Goal: Task Accomplishment & Management: Manage account settings

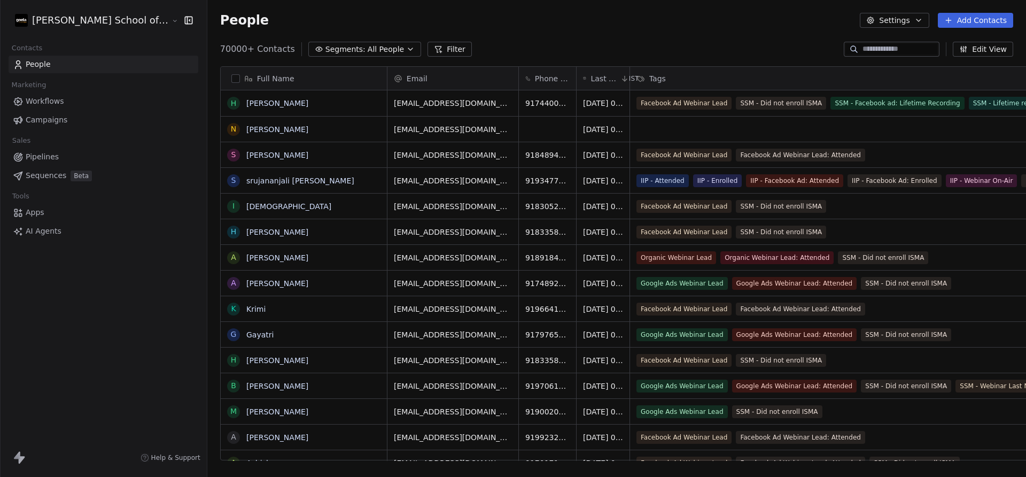
scroll to position [420, 860]
click at [60, 121] on span "Campaigns" at bounding box center [47, 119] width 42 height 11
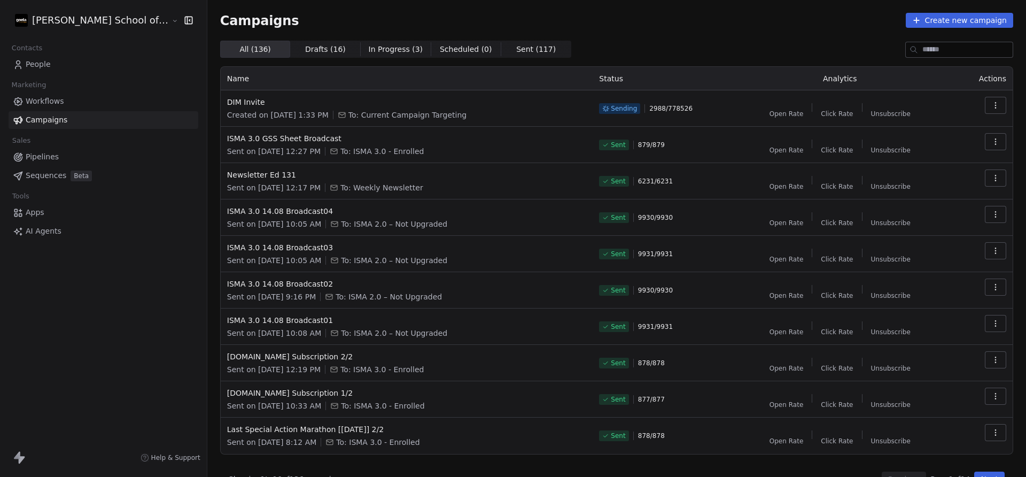
click at [998, 102] on icon "button" at bounding box center [996, 105] width 9 height 9
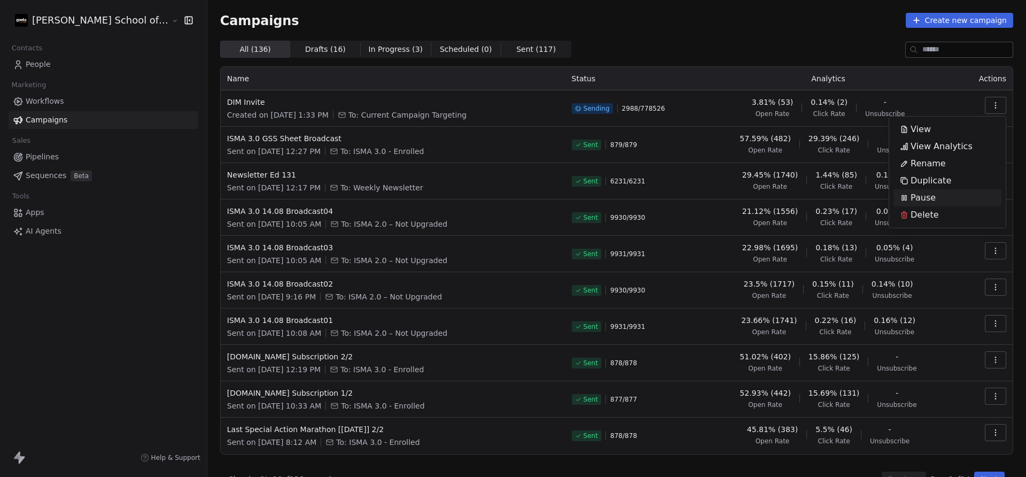
click at [942, 195] on div "Pause" at bounding box center [948, 197] width 108 height 17
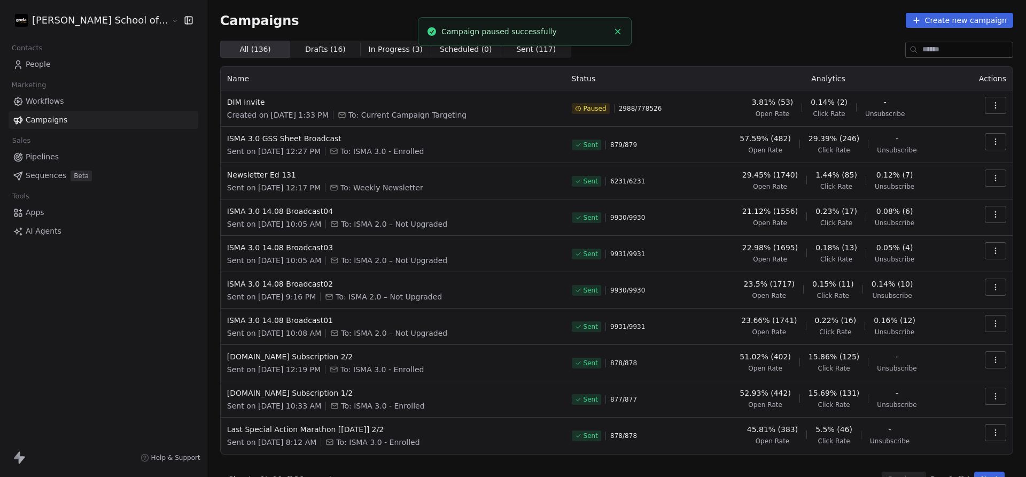
click at [76, 24] on html "[PERSON_NAME] School of Finance LLP Contacts People Marketing Workflows Campaig…" at bounding box center [513, 238] width 1026 height 477
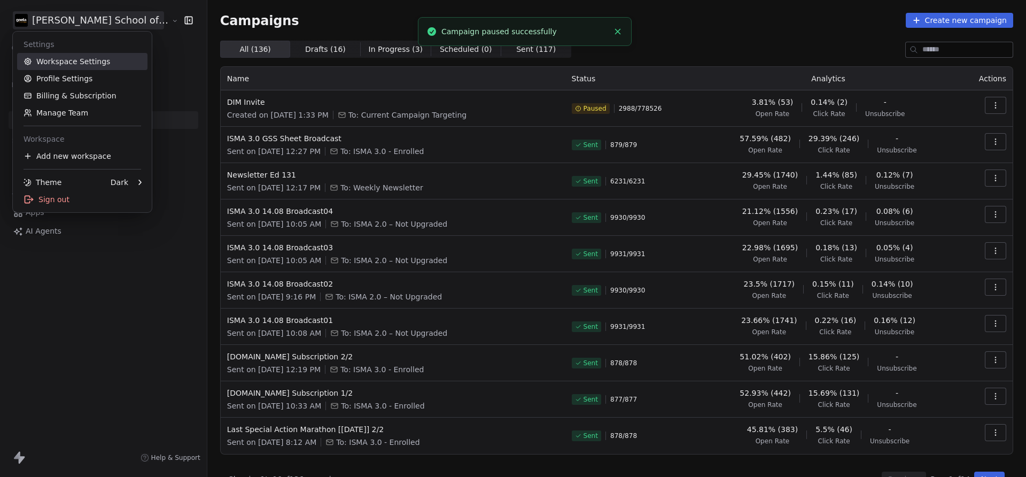
click at [75, 59] on link "Workspace Settings" at bounding box center [82, 61] width 130 height 17
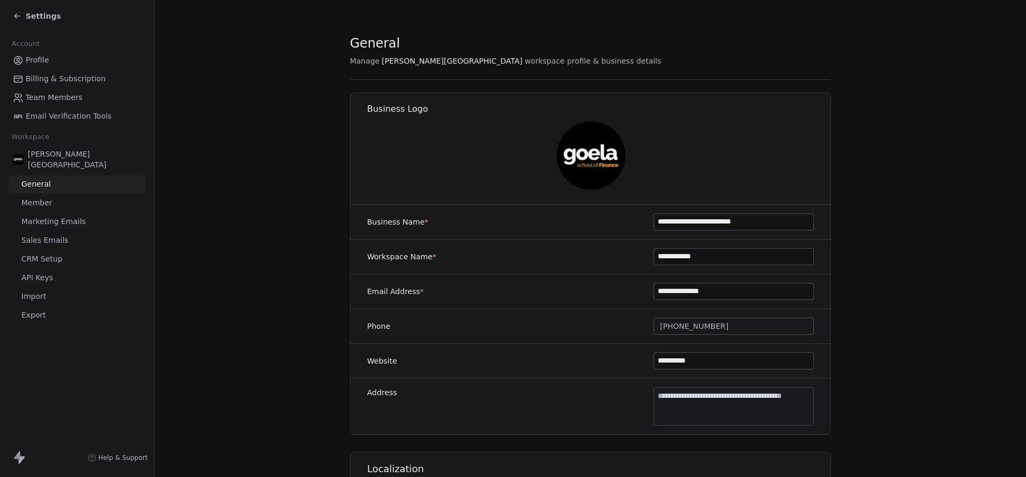
click at [66, 216] on span "Marketing Emails" at bounding box center [53, 221] width 64 height 11
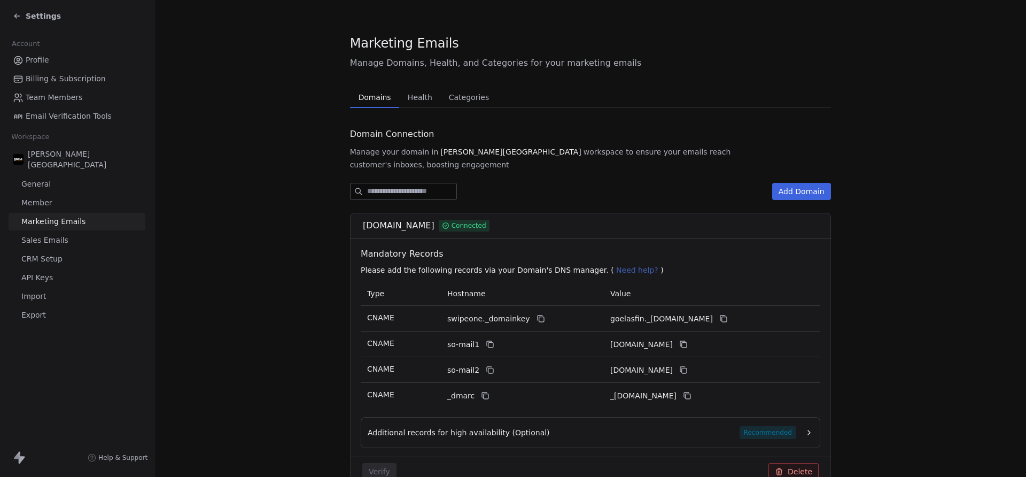
click at [376, 219] on span "[DOMAIN_NAME]" at bounding box center [399, 225] width 72 height 13
click at [365, 219] on span "[DOMAIN_NAME]" at bounding box center [399, 225] width 72 height 13
drag, startPoint x: 359, startPoint y: 217, endPoint x: 403, endPoint y: 214, distance: 43.9
click at [403, 219] on div "[DOMAIN_NAME] Connected" at bounding box center [594, 225] width 462 height 13
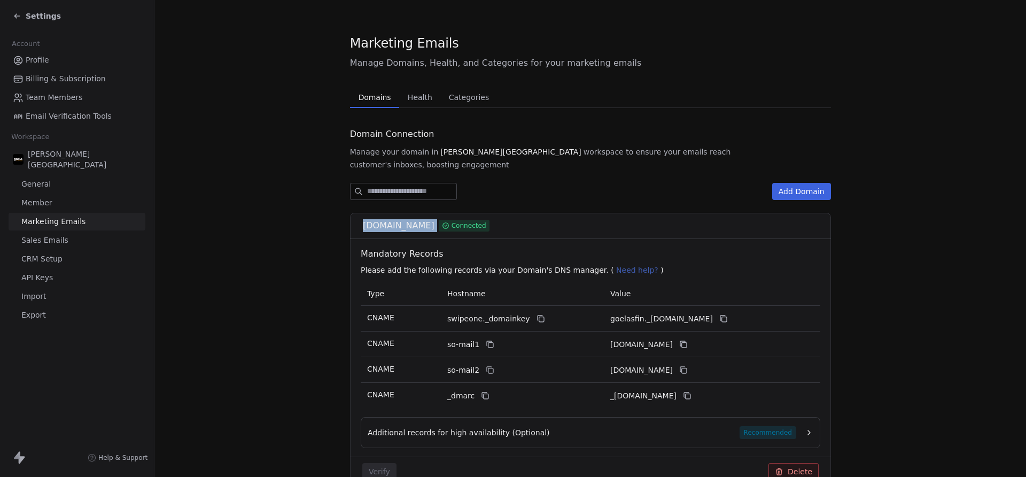
copy div "[DOMAIN_NAME]"
click at [302, 207] on section "Marketing Emails Manage Domains, Health, and Categories for your marketing emai…" at bounding box center [590, 420] width 872 height 840
click at [55, 58] on link "Profile" at bounding box center [77, 60] width 137 height 18
click at [41, 19] on span "Settings" at bounding box center [43, 16] width 35 height 11
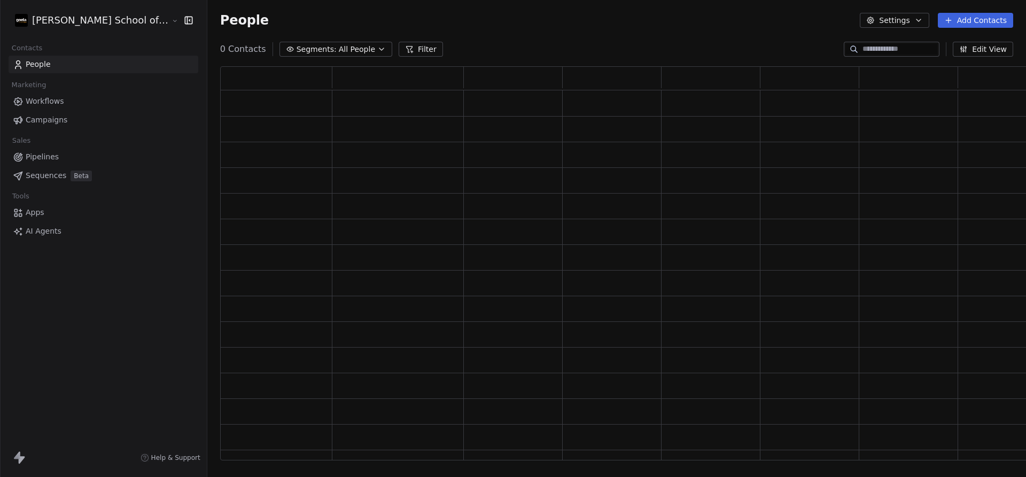
scroll to position [394, 835]
click at [50, 122] on span "Campaigns" at bounding box center [47, 119] width 42 height 11
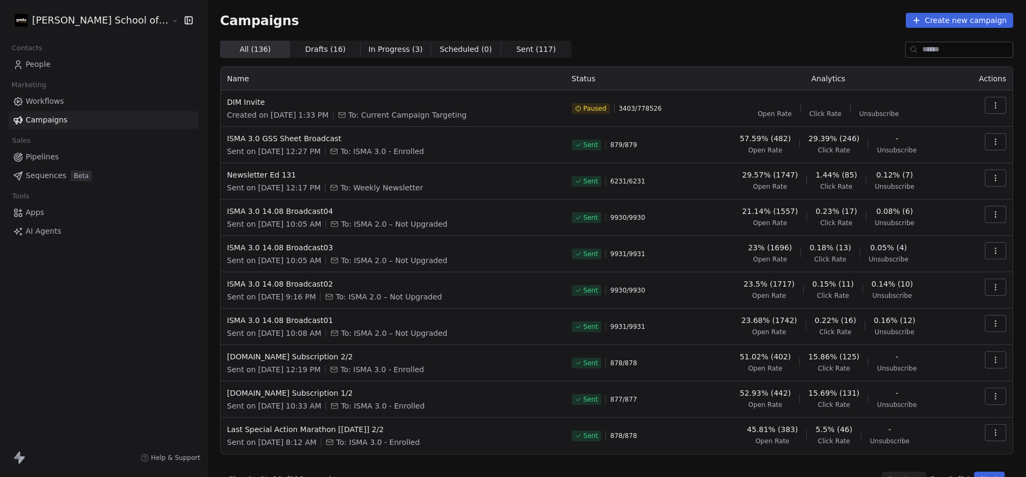
click at [55, 31] on div "[PERSON_NAME] School of Finance LLP" at bounding box center [103, 20] width 207 height 41
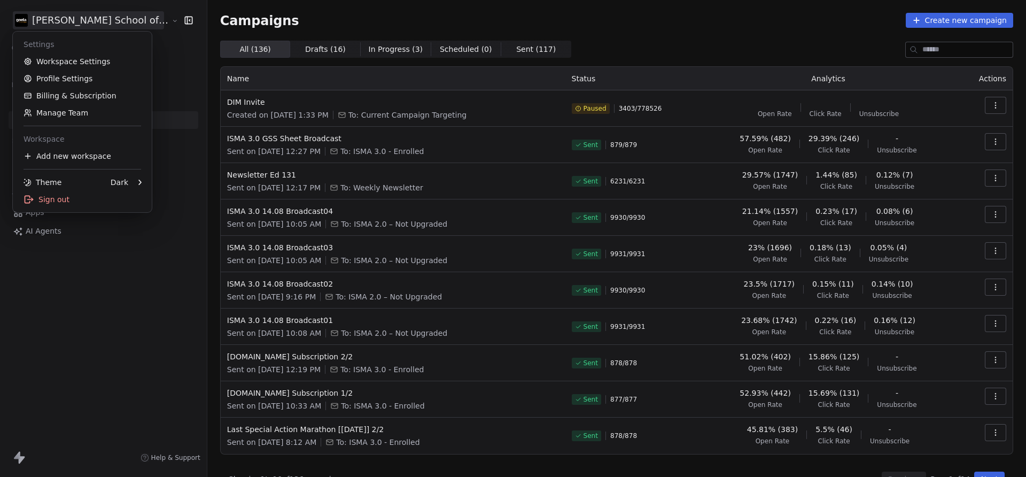
click at [65, 21] on html "[PERSON_NAME] School of Finance LLP Contacts People Marketing Workflows Campaig…" at bounding box center [513, 238] width 1026 height 477
click at [78, 57] on link "Workspace Settings" at bounding box center [82, 61] width 130 height 17
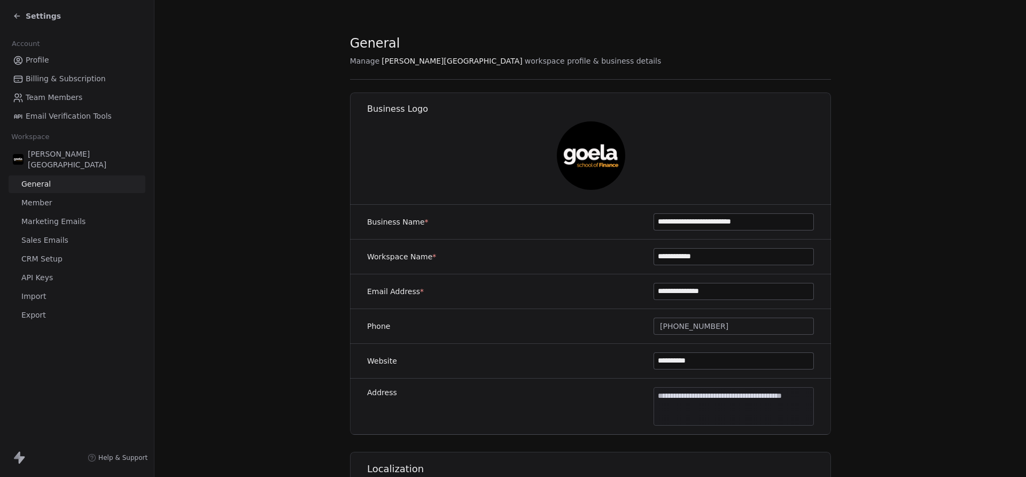
click at [61, 216] on span "Marketing Emails" at bounding box center [53, 221] width 64 height 11
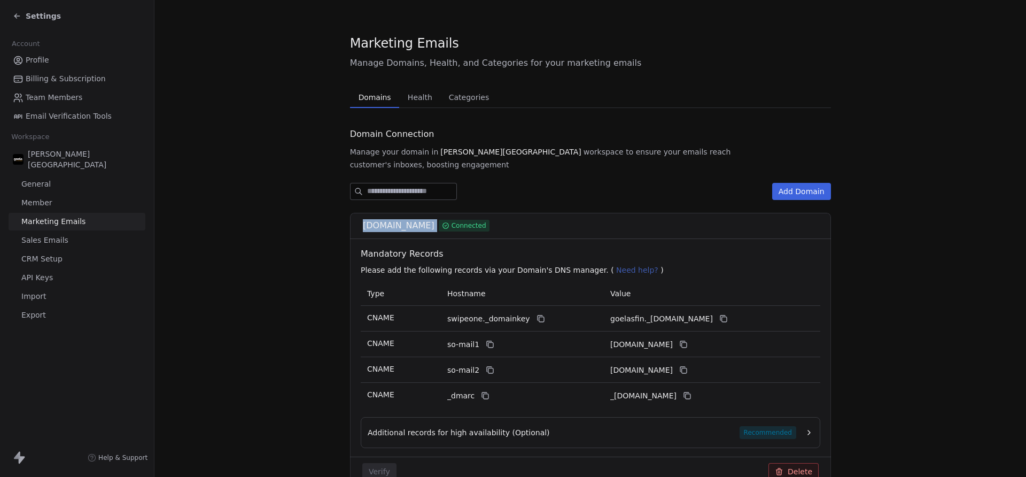
drag, startPoint x: 358, startPoint y: 213, endPoint x: 404, endPoint y: 215, distance: 46.0
click at [404, 219] on div "[DOMAIN_NAME] Connected" at bounding box center [594, 225] width 462 height 13
copy div "[DOMAIN_NAME]"
click at [45, 17] on span "Settings" at bounding box center [43, 16] width 35 height 11
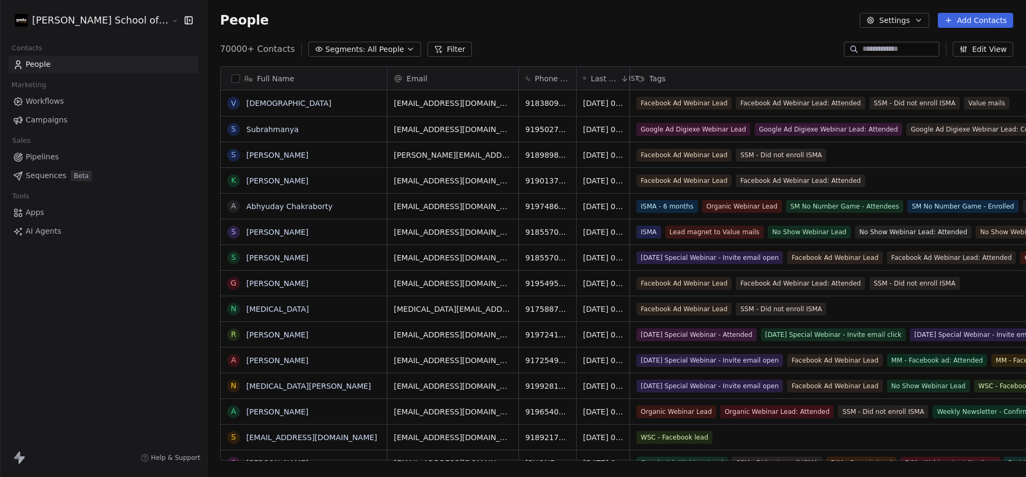
scroll to position [420, 860]
click at [88, 122] on link "Campaigns" at bounding box center [104, 120] width 190 height 18
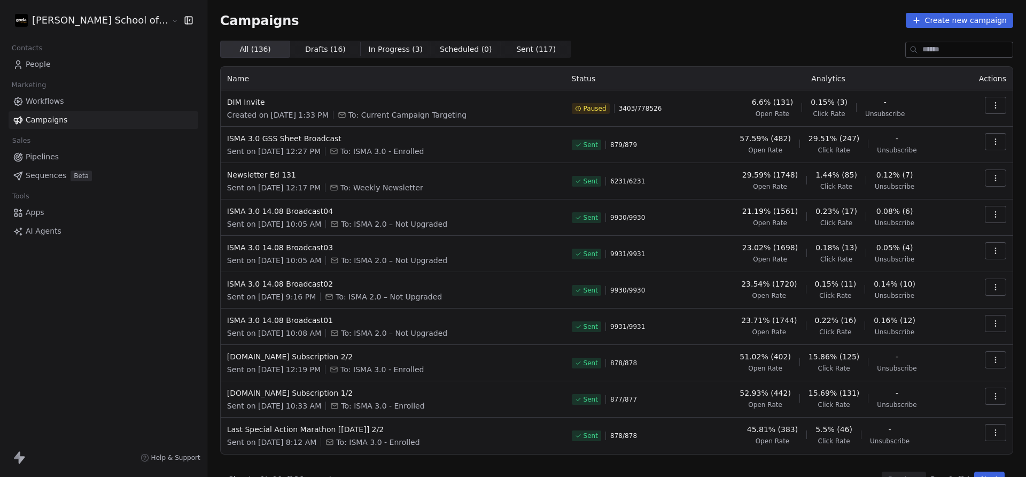
click at [45, 104] on span "Workflows" at bounding box center [45, 101] width 38 height 11
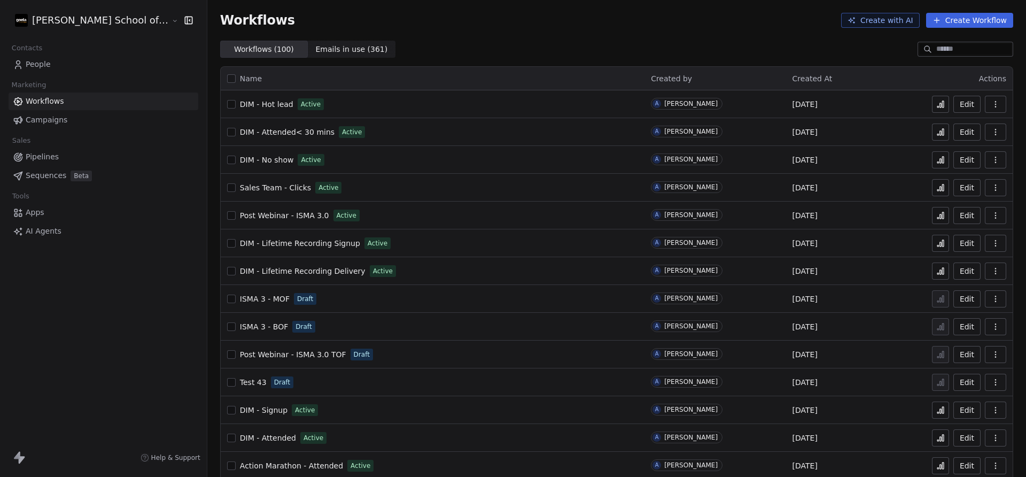
click at [35, 66] on span "People" at bounding box center [38, 64] width 25 height 11
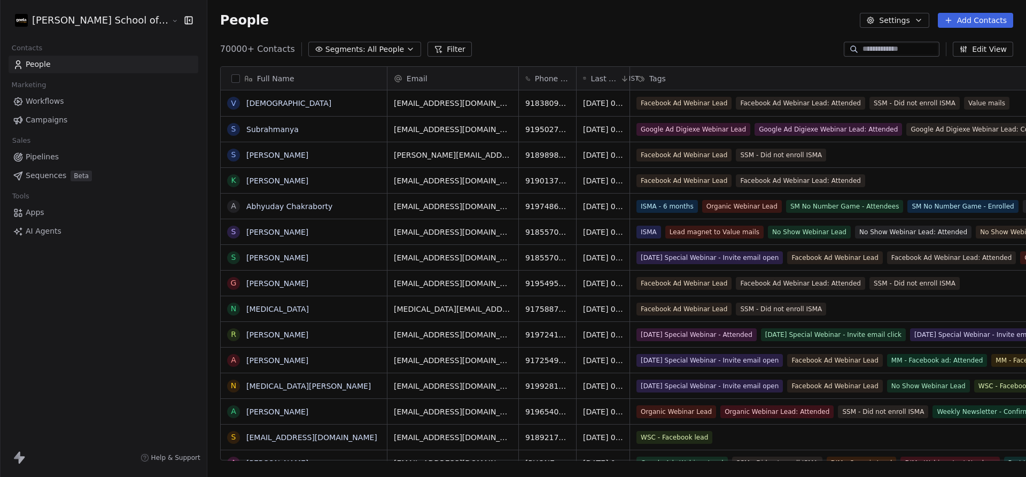
scroll to position [420, 860]
click at [246, 129] on link "Subrahmanya" at bounding box center [272, 129] width 52 height 9
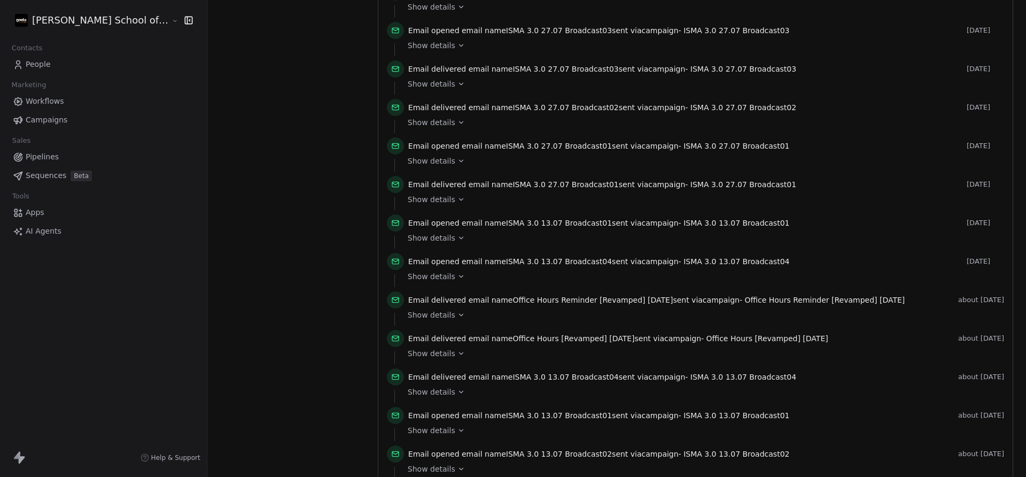
scroll to position [1028, 0]
